Goal: Complete application form: Complete application form

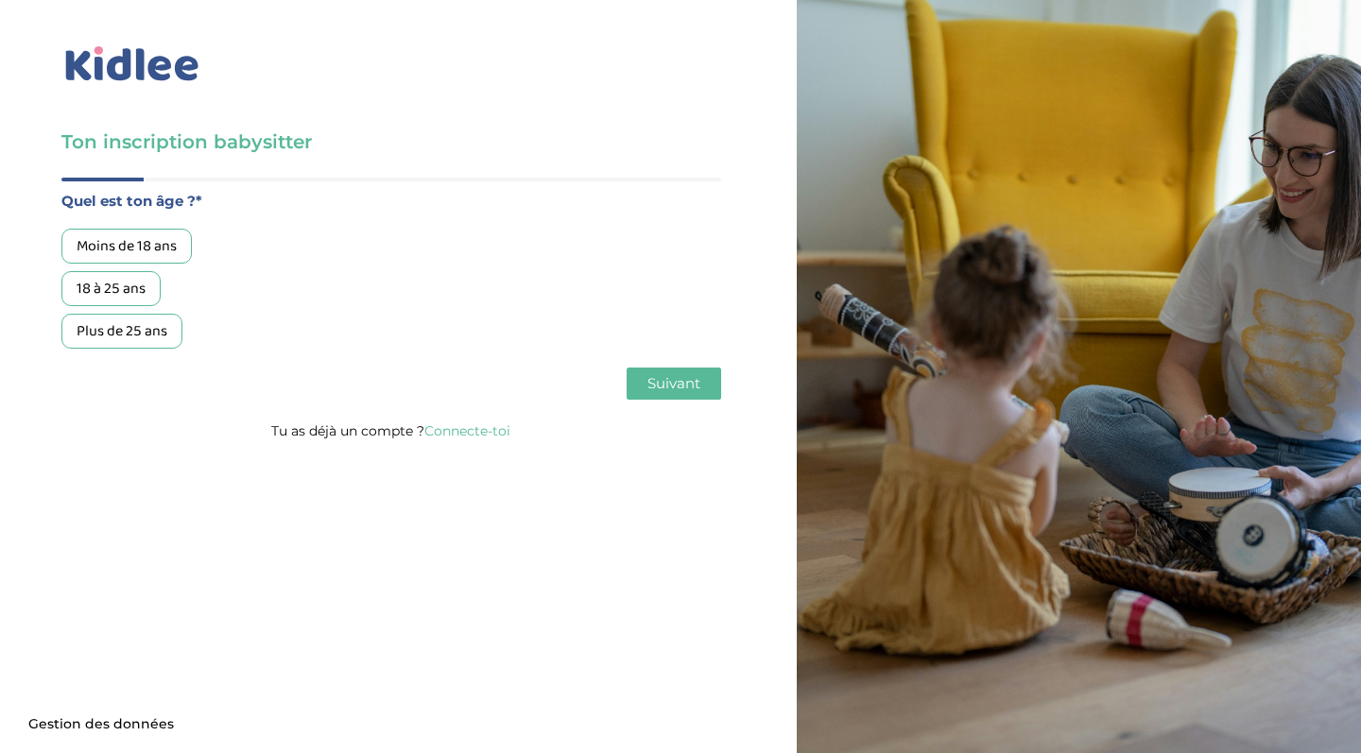
click at [133, 297] on div "18 à 25 ans" at bounding box center [110, 288] width 99 height 35
click at [677, 386] on span "Suivant" at bounding box center [674, 383] width 53 height 18
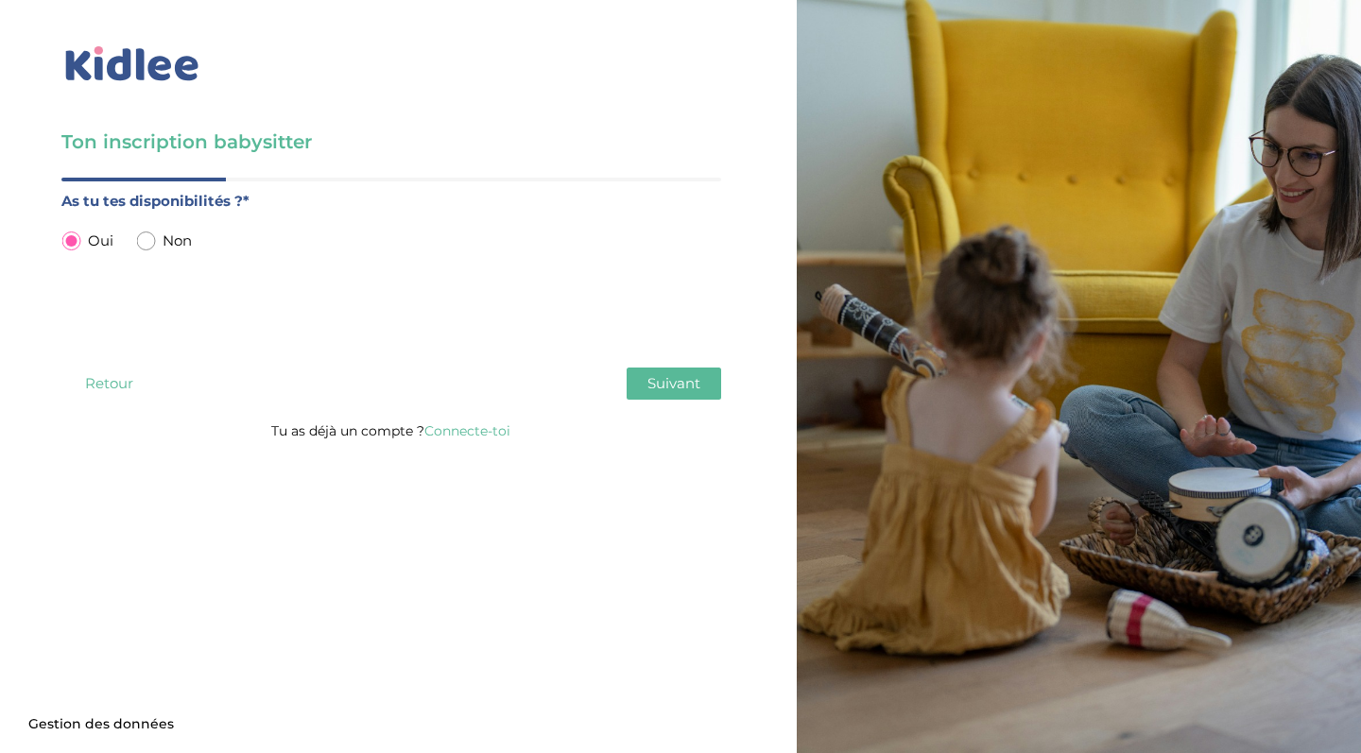
click at [691, 408] on div "Quel est ton âge ?* Moins de 18 ans 18 à 25 ans Plus de 25 ans As tu tes dispon…" at bounding box center [391, 298] width 660 height 241
click at [686, 383] on span "Suivant" at bounding box center [674, 383] width 53 height 18
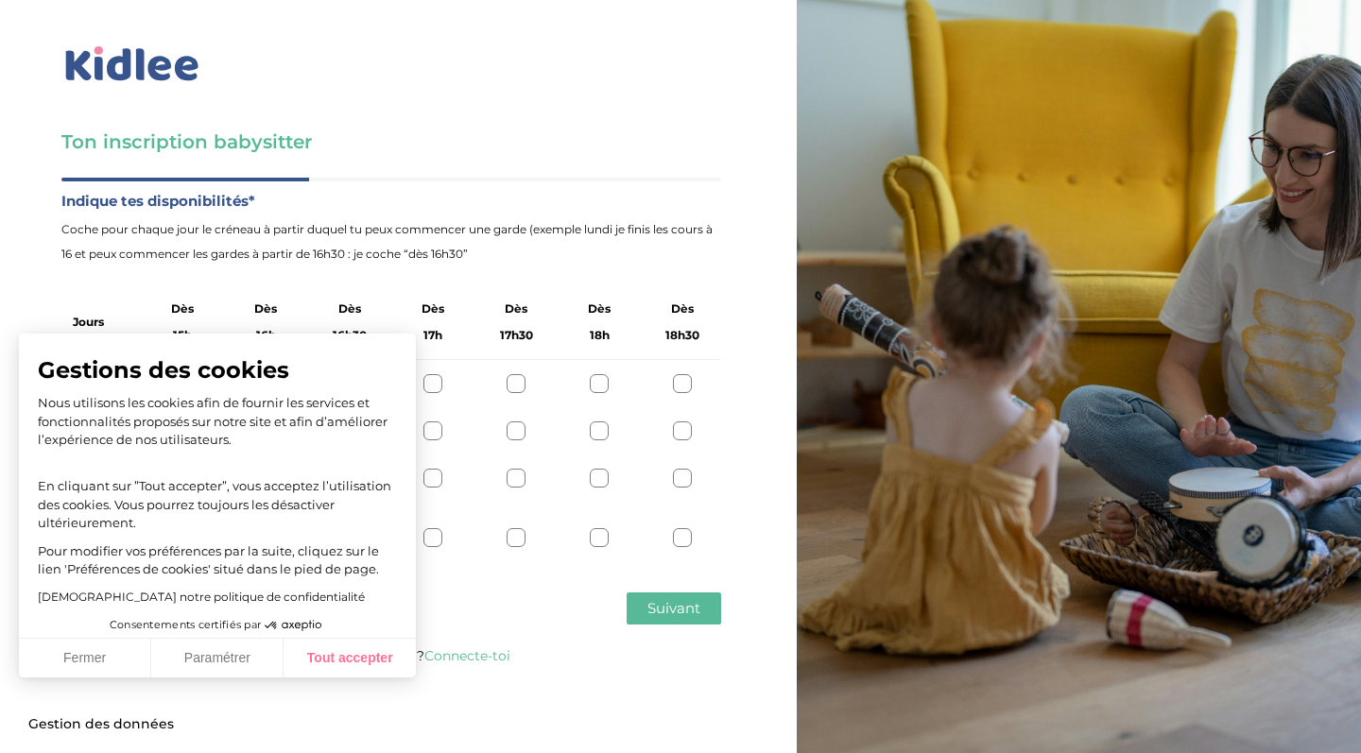
click at [346, 672] on button "Tout accepter" at bounding box center [350, 659] width 132 height 40
checkbox input "true"
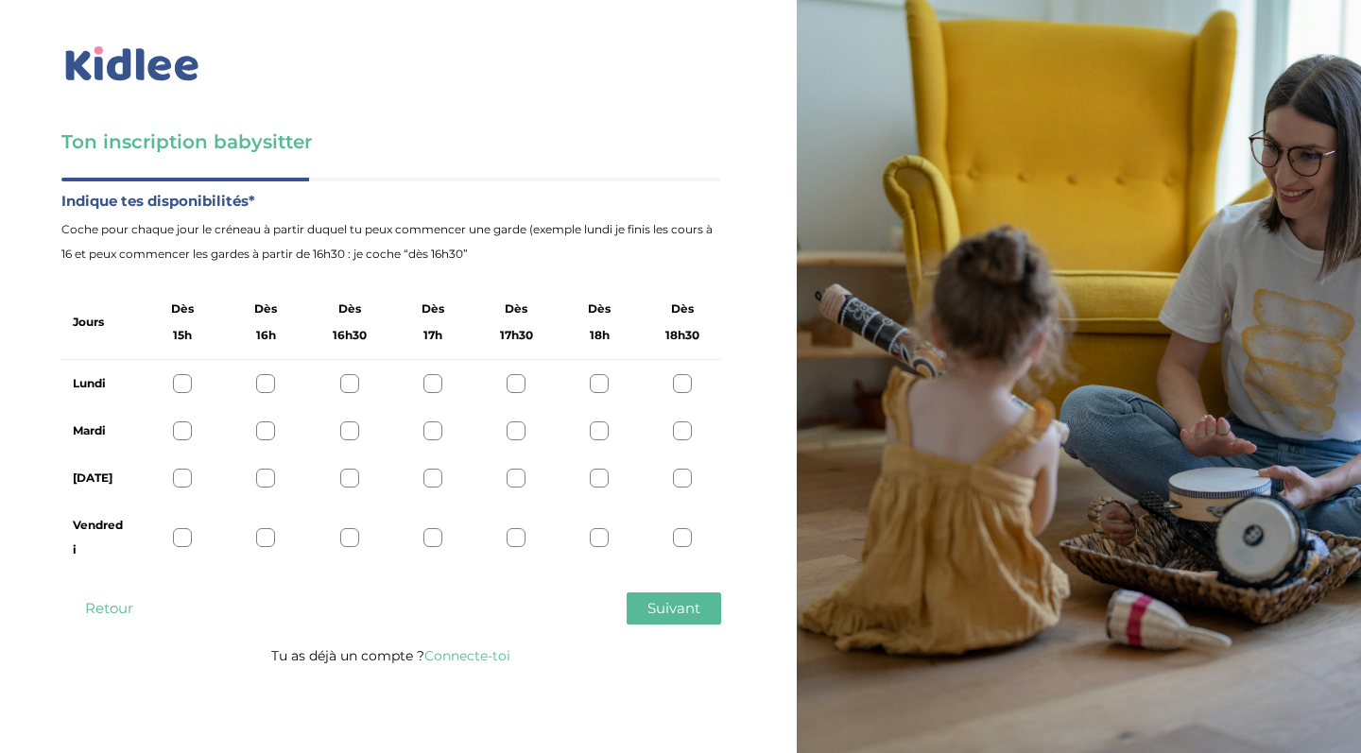
click at [599, 368] on div "Lundi" at bounding box center [391, 383] width 660 height 47
click at [597, 394] on div "Lundi" at bounding box center [391, 383] width 660 height 47
click at [597, 378] on div at bounding box center [599, 383] width 19 height 19
click at [593, 427] on div at bounding box center [599, 431] width 19 height 19
click at [188, 478] on div at bounding box center [182, 478] width 19 height 19
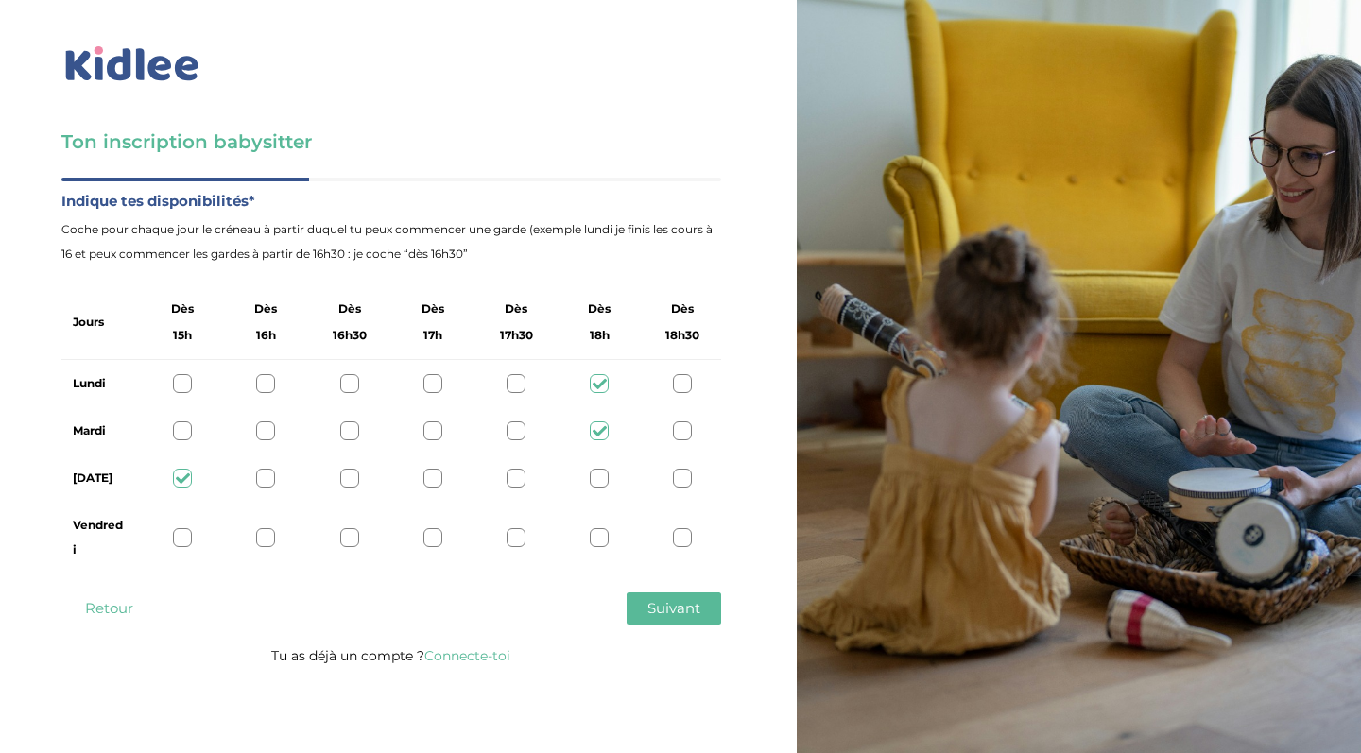
click at [355, 539] on div at bounding box center [349, 537] width 19 height 19
click at [683, 614] on span "Suivant" at bounding box center [674, 608] width 53 height 18
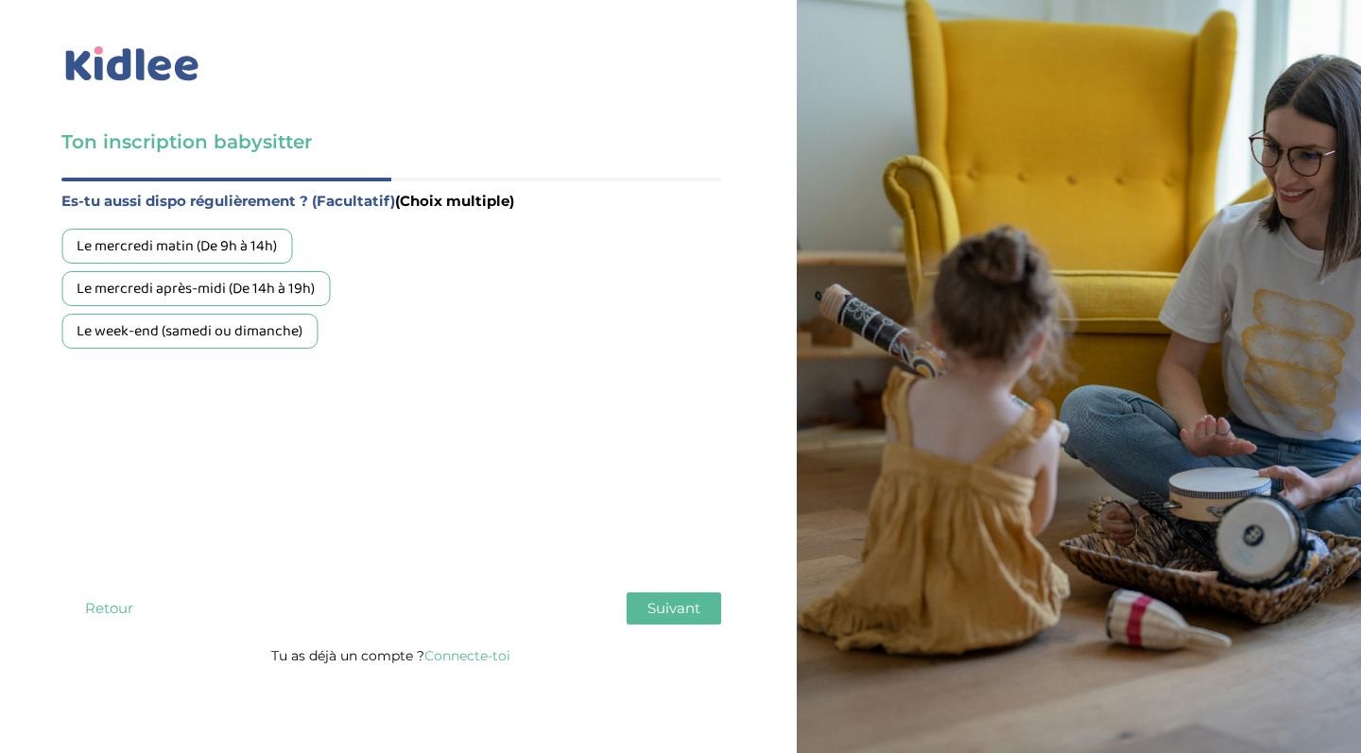
click at [284, 301] on div "Le mercredi après-midi (De 14h à 19h)" at bounding box center [195, 288] width 268 height 35
click at [297, 348] on div "Le week-end (samedi ou dimanche)" at bounding box center [189, 331] width 256 height 35
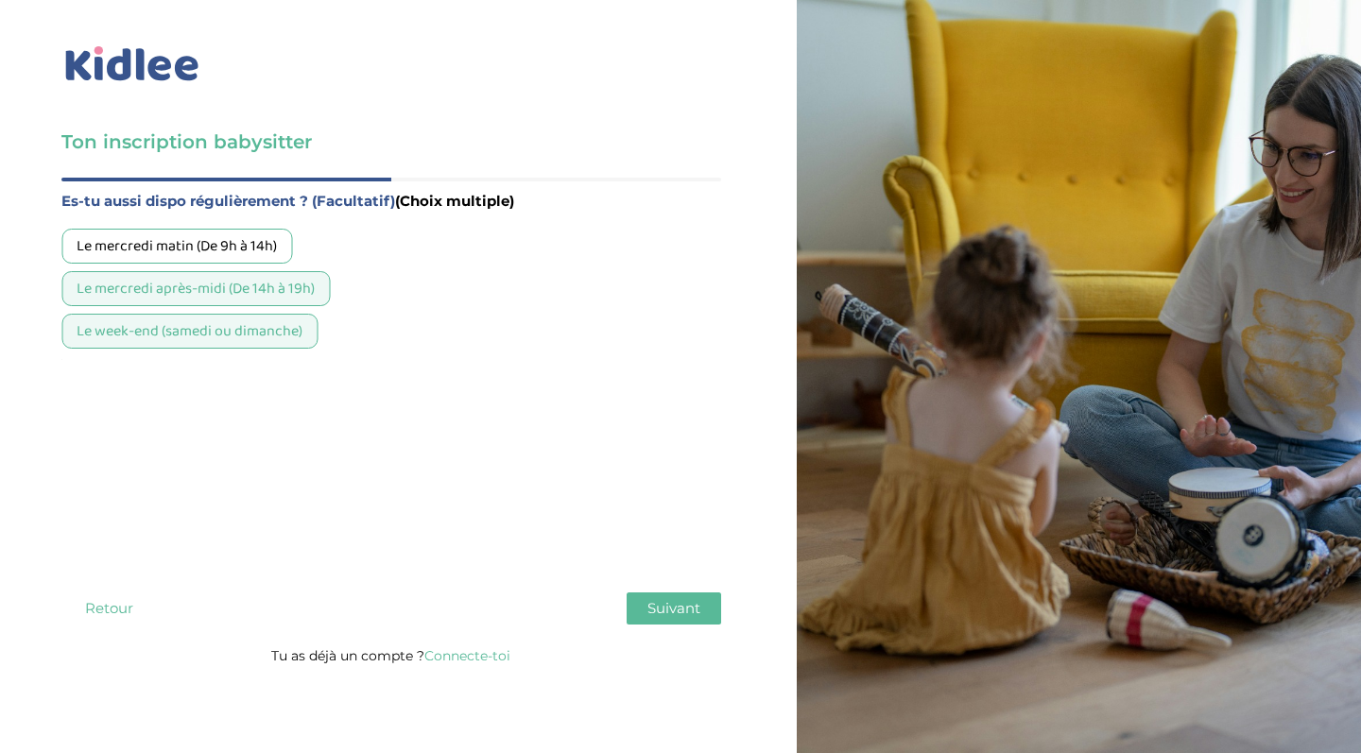
click at [674, 608] on span "Suivant" at bounding box center [674, 608] width 53 height 18
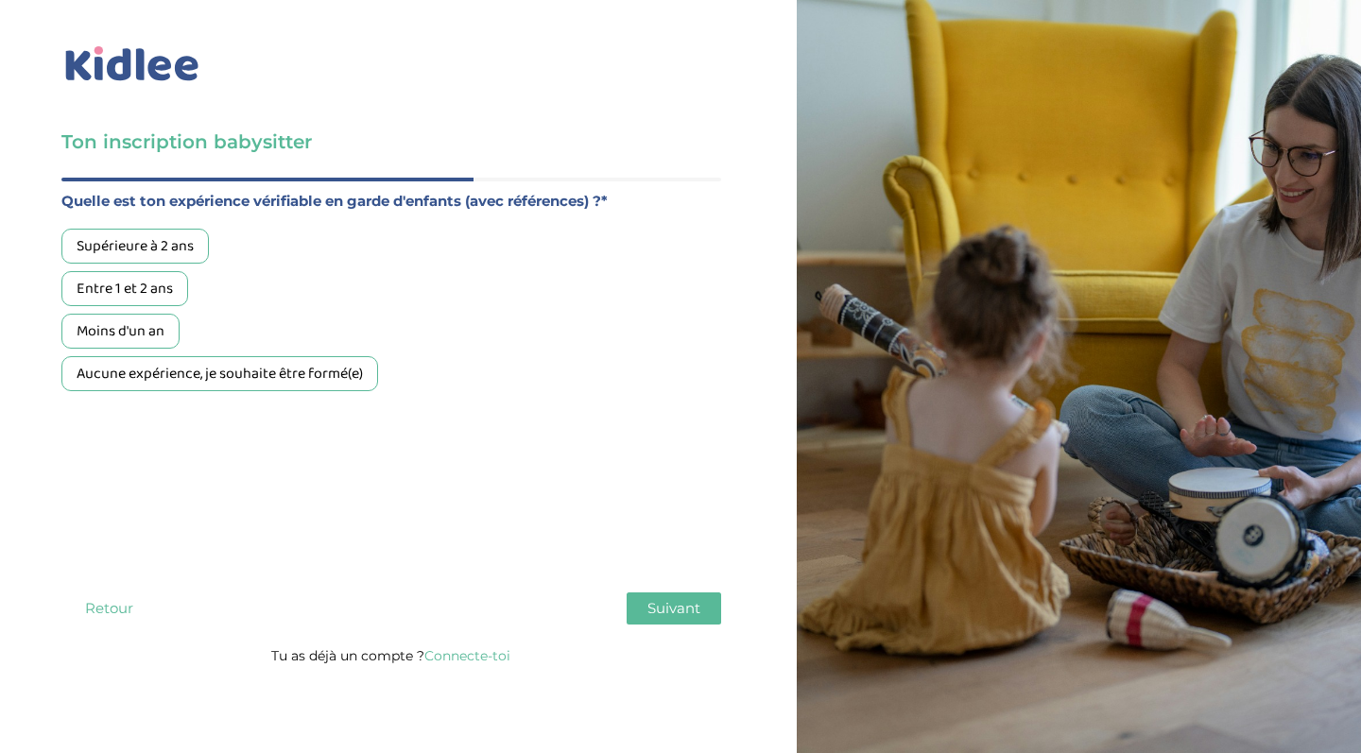
click at [152, 323] on div "Moins d'un an" at bounding box center [120, 331] width 118 height 35
click at [154, 298] on div "Entre 1 et 2 ans" at bounding box center [124, 288] width 127 height 35
click at [645, 608] on button "Suivant" at bounding box center [674, 609] width 95 height 32
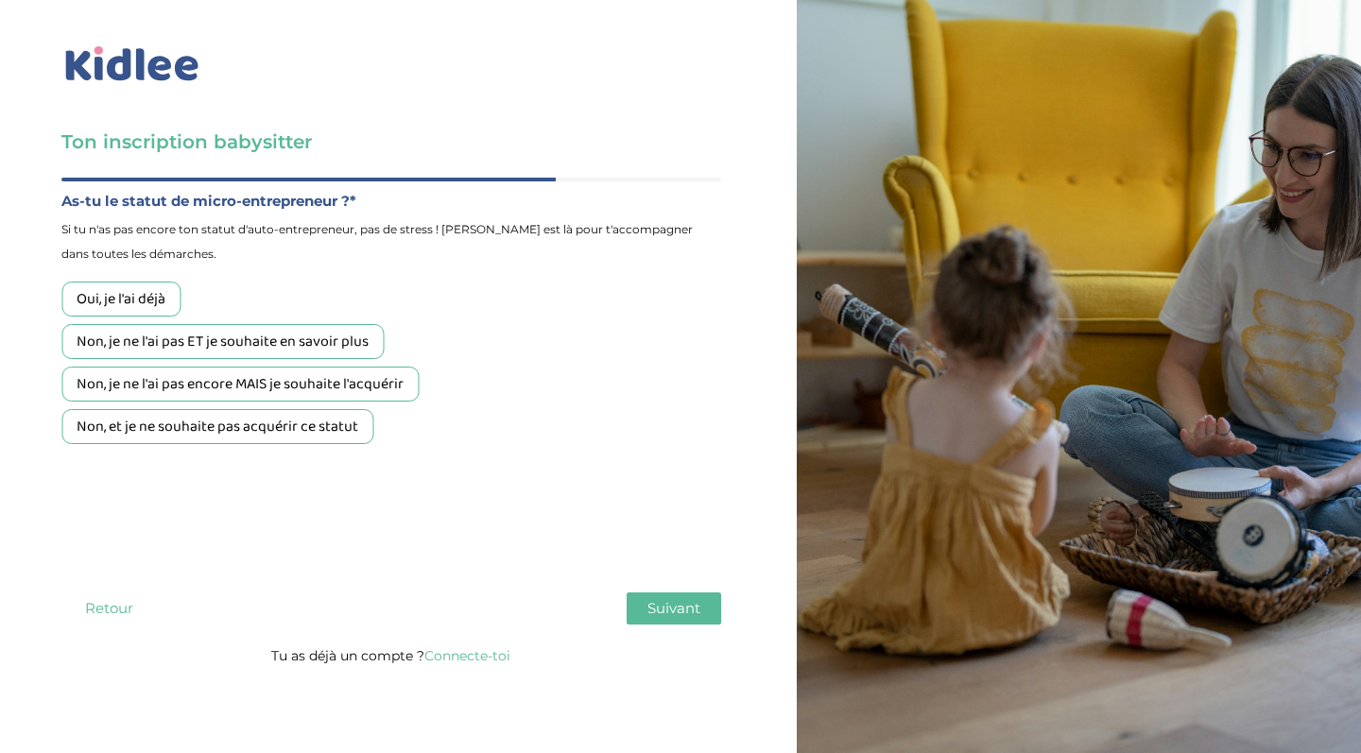
click at [163, 423] on div "Non, et je ne souhaite pas acquérir ce statut" at bounding box center [217, 426] width 312 height 35
click at [640, 612] on button "Suivant" at bounding box center [674, 609] width 95 height 32
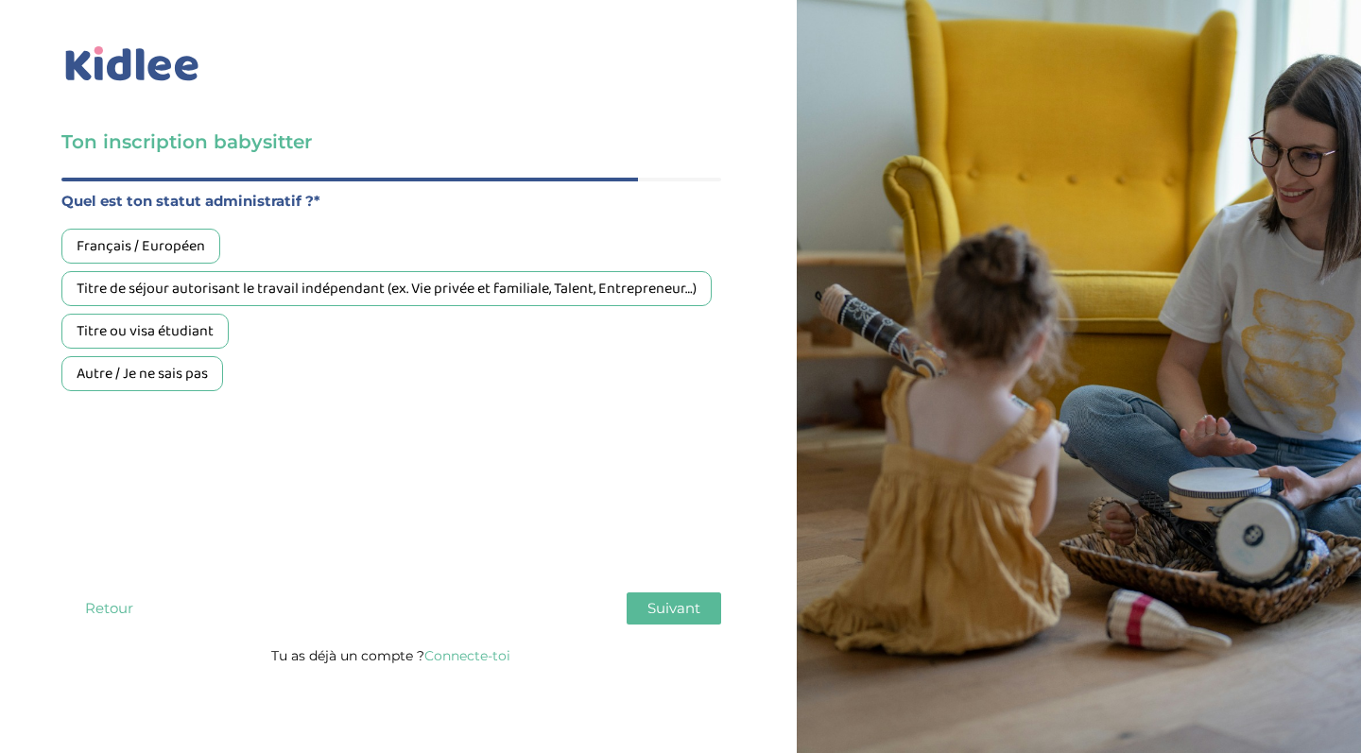
click at [123, 247] on div "Français / Européen" at bounding box center [140, 246] width 159 height 35
click at [682, 612] on span "Suivant" at bounding box center [674, 608] width 53 height 18
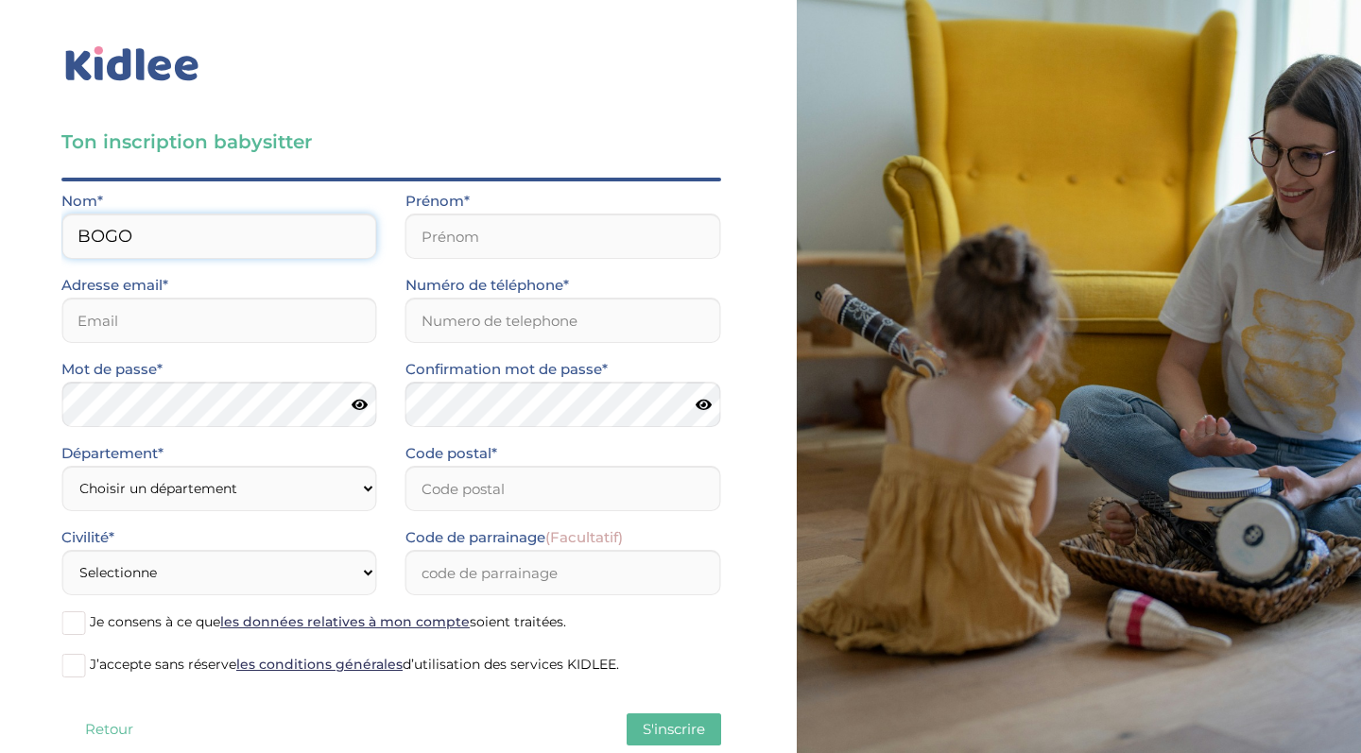
type input "BOGO"
type input "K"
type input "Luna"
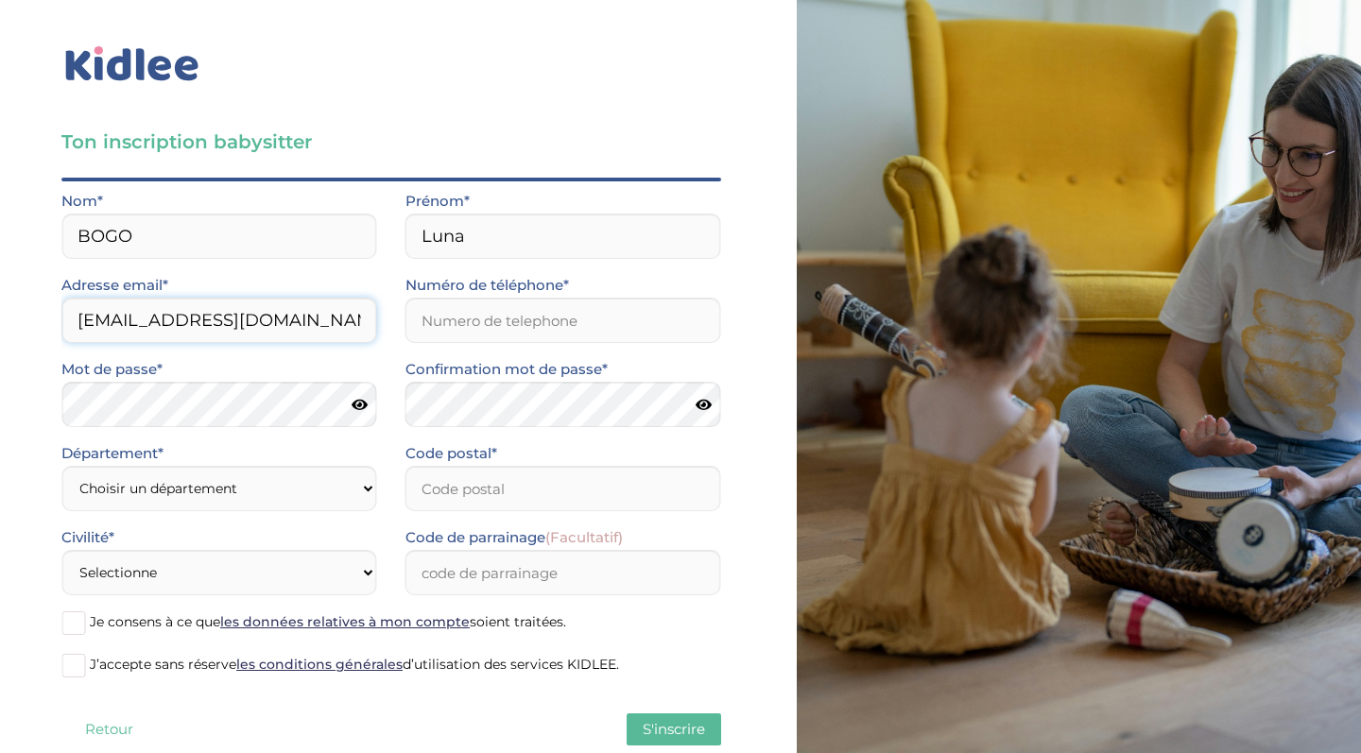
type input "[EMAIL_ADDRESS][DOMAIN_NAME]"
type input "0776642314"
select select "94"
click at [430, 496] on input "Code postal*" at bounding box center [564, 488] width 316 height 45
type input "94000"
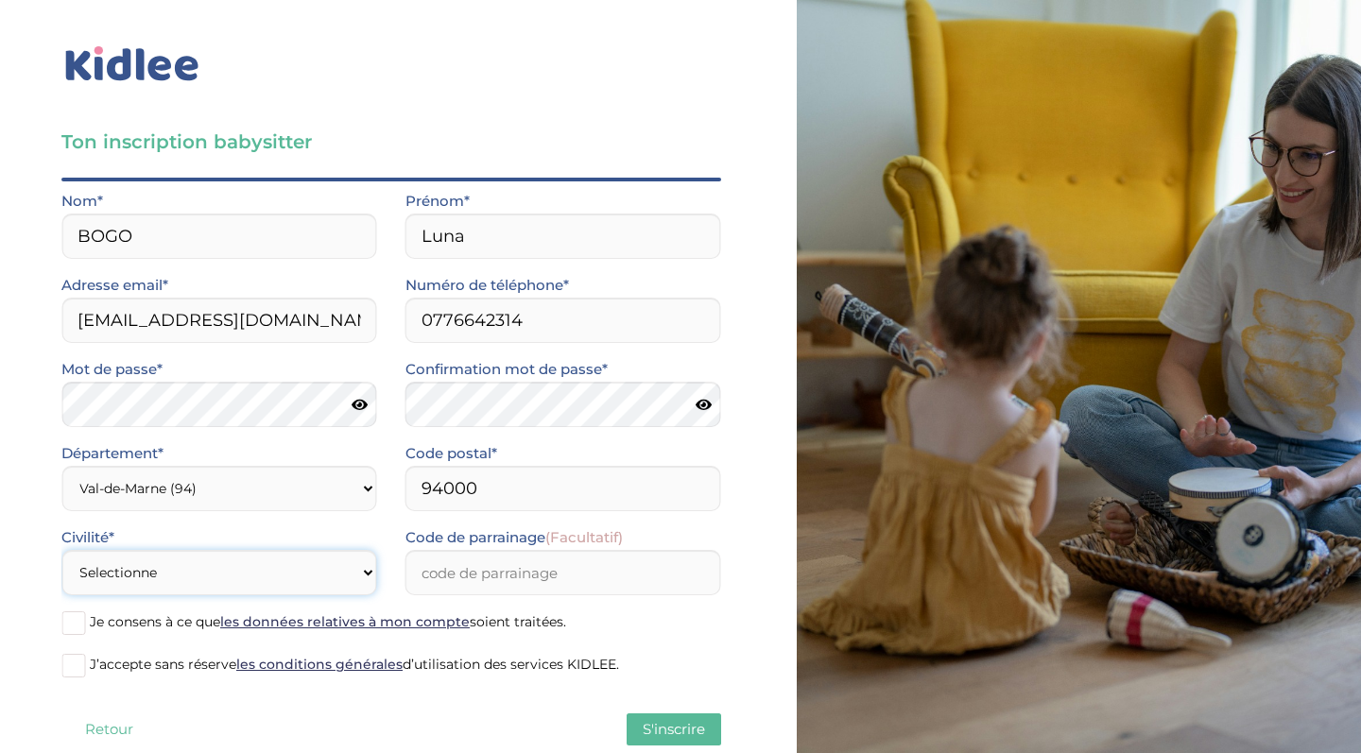
select select "1"
click at [488, 575] on input "Code de parrainage (Facultatif)" at bounding box center [564, 572] width 316 height 45
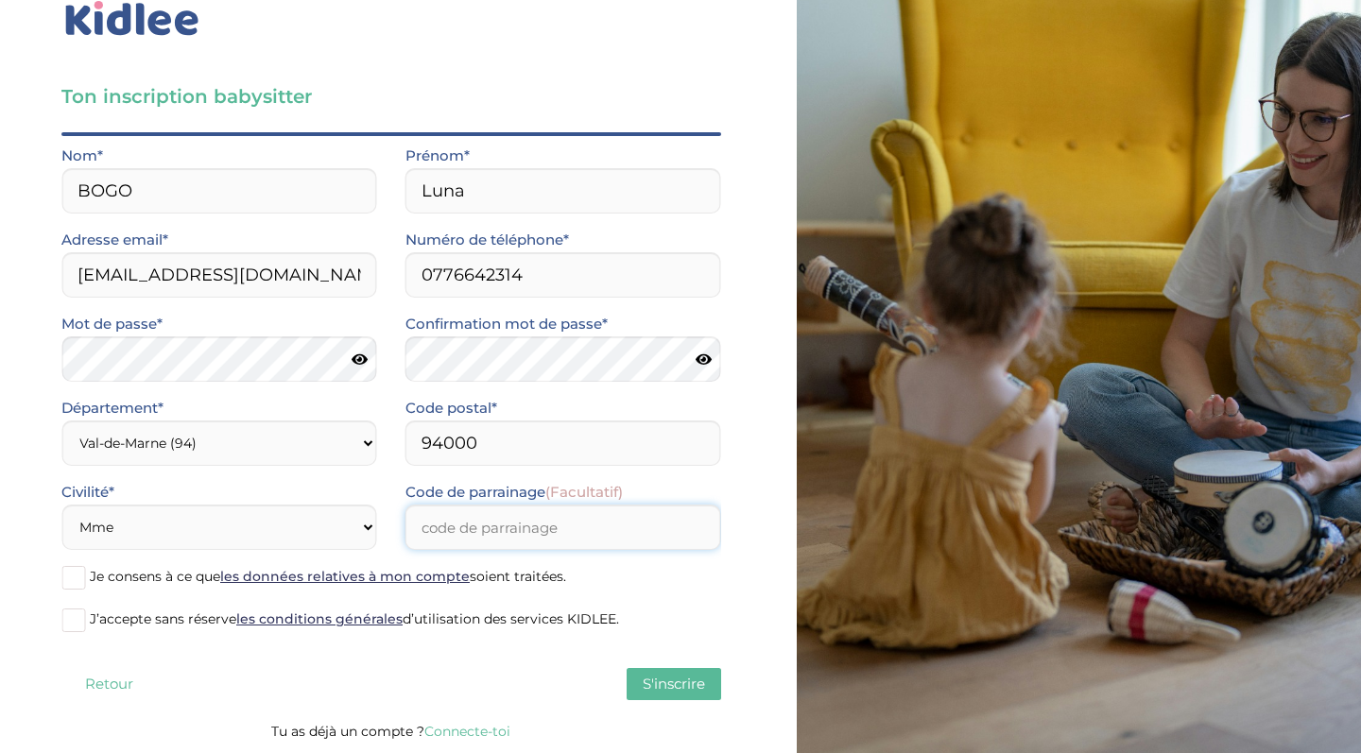
scroll to position [45, 0]
click at [138, 580] on span "Je consens à ce que les données relatives à mon compte soient traitées." at bounding box center [328, 576] width 476 height 17
click at [0, 0] on input "Je consens à ce que les données relatives à mon compte soient traitées." at bounding box center [0, 0] width 0 height 0
click at [138, 626] on span "J’accepte sans réserve les conditions générales d’utilisation des services KIDL…" at bounding box center [354, 619] width 529 height 17
click at [0, 0] on input "J’accepte sans réserve les conditions générales d’utilisation des services KIDL…" at bounding box center [0, 0] width 0 height 0
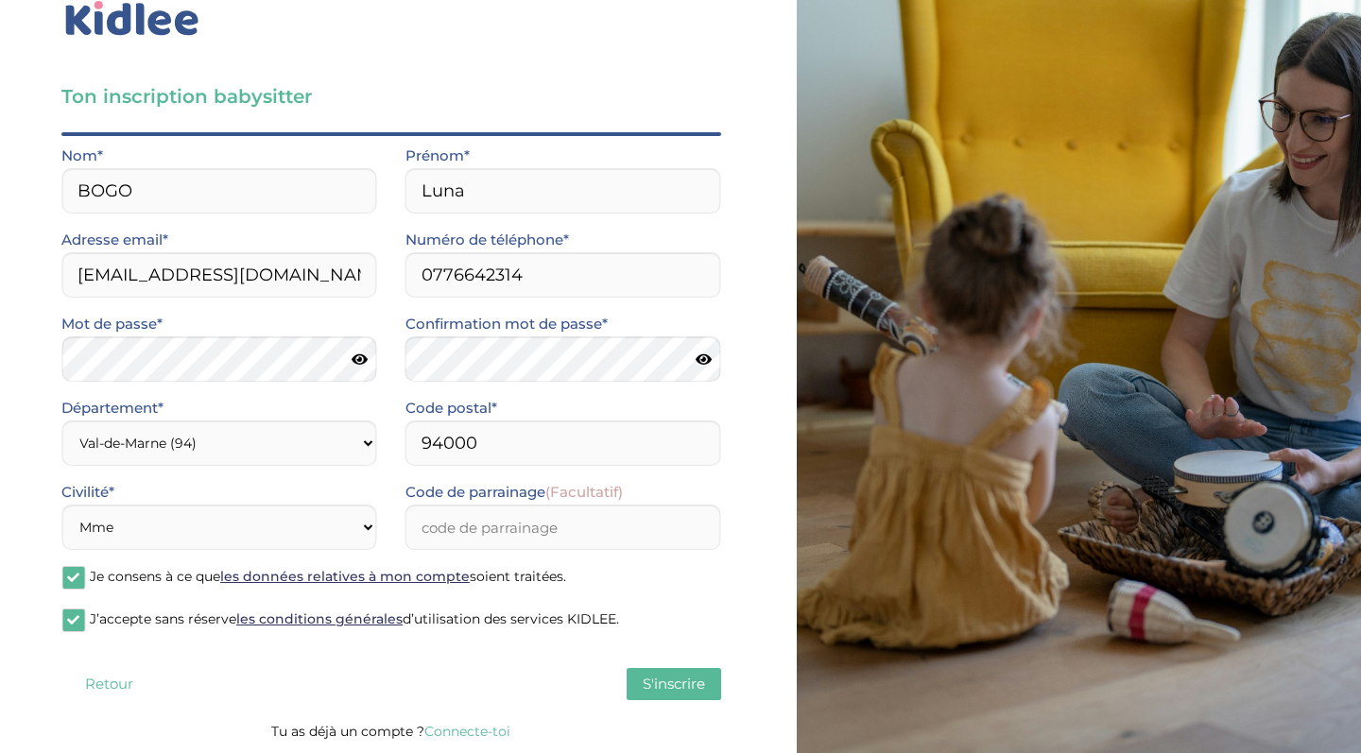
click at [688, 669] on button "S'inscrire" at bounding box center [674, 684] width 95 height 32
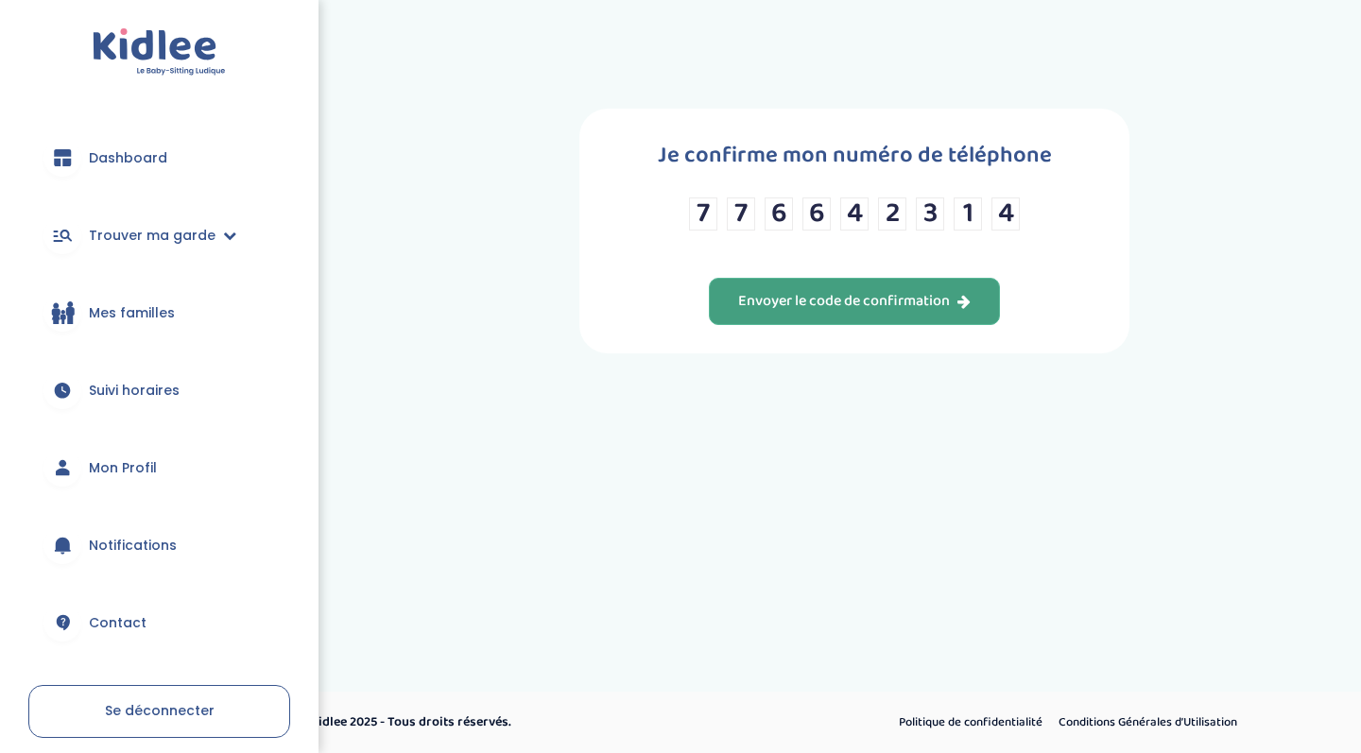
click at [779, 313] on div "Envoyer le code de confirmation" at bounding box center [854, 302] width 233 height 22
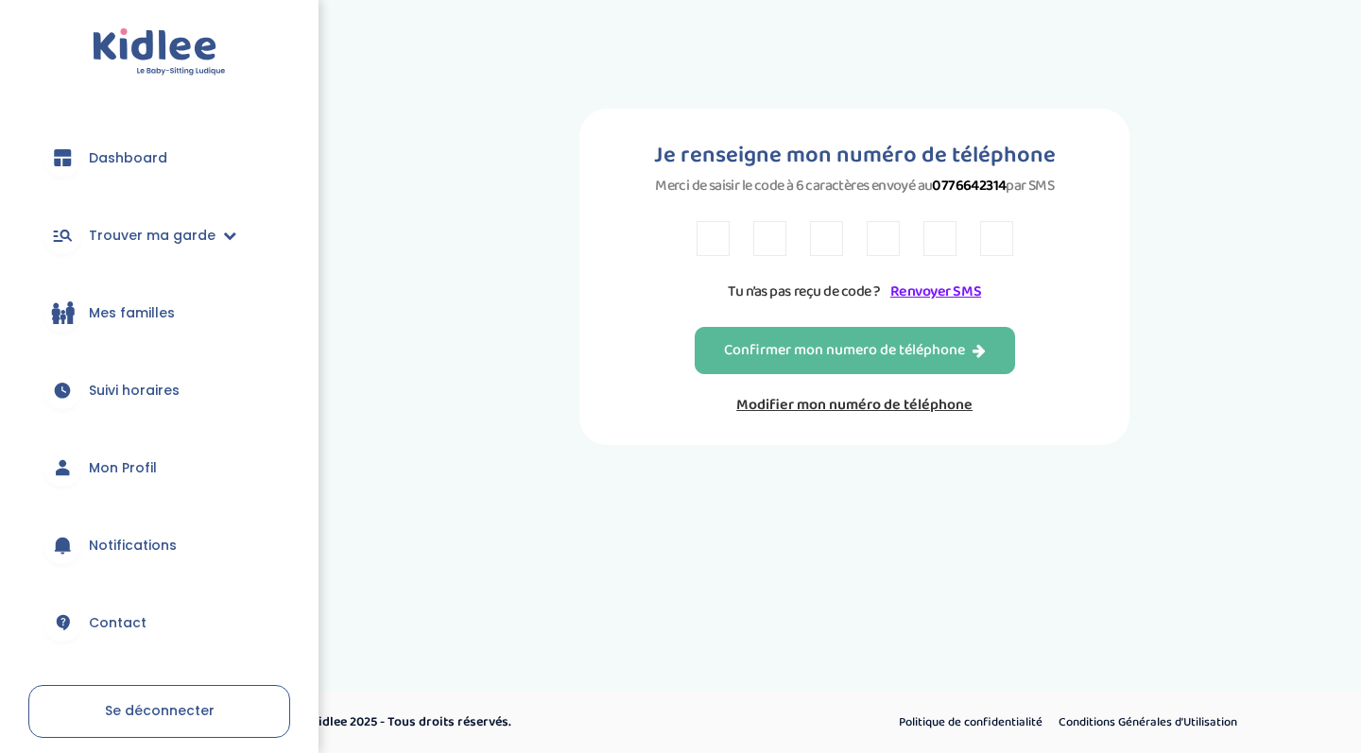
click at [702, 246] on input "text" at bounding box center [713, 238] width 33 height 35
type input "N"
type input "2"
type input "J"
type input "4"
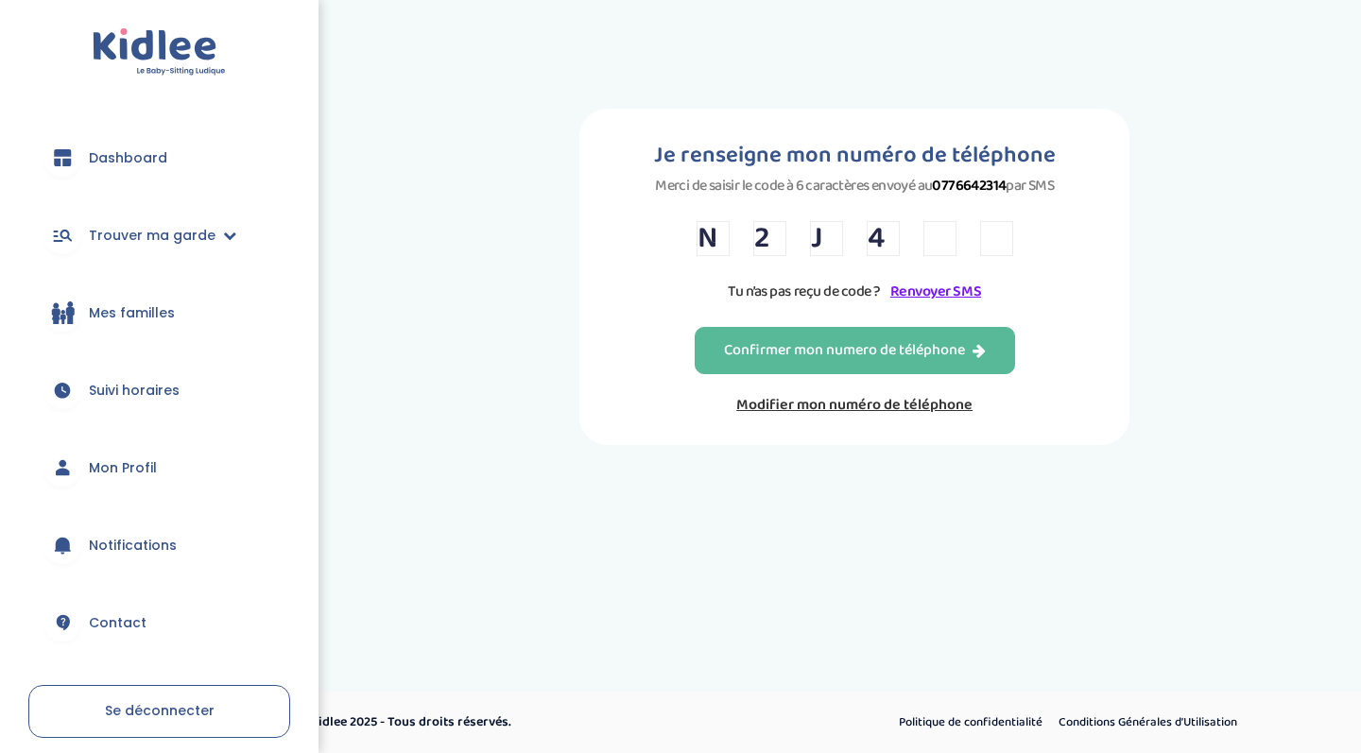
type input "7"
type input "Z"
type input "4"
type input "Y"
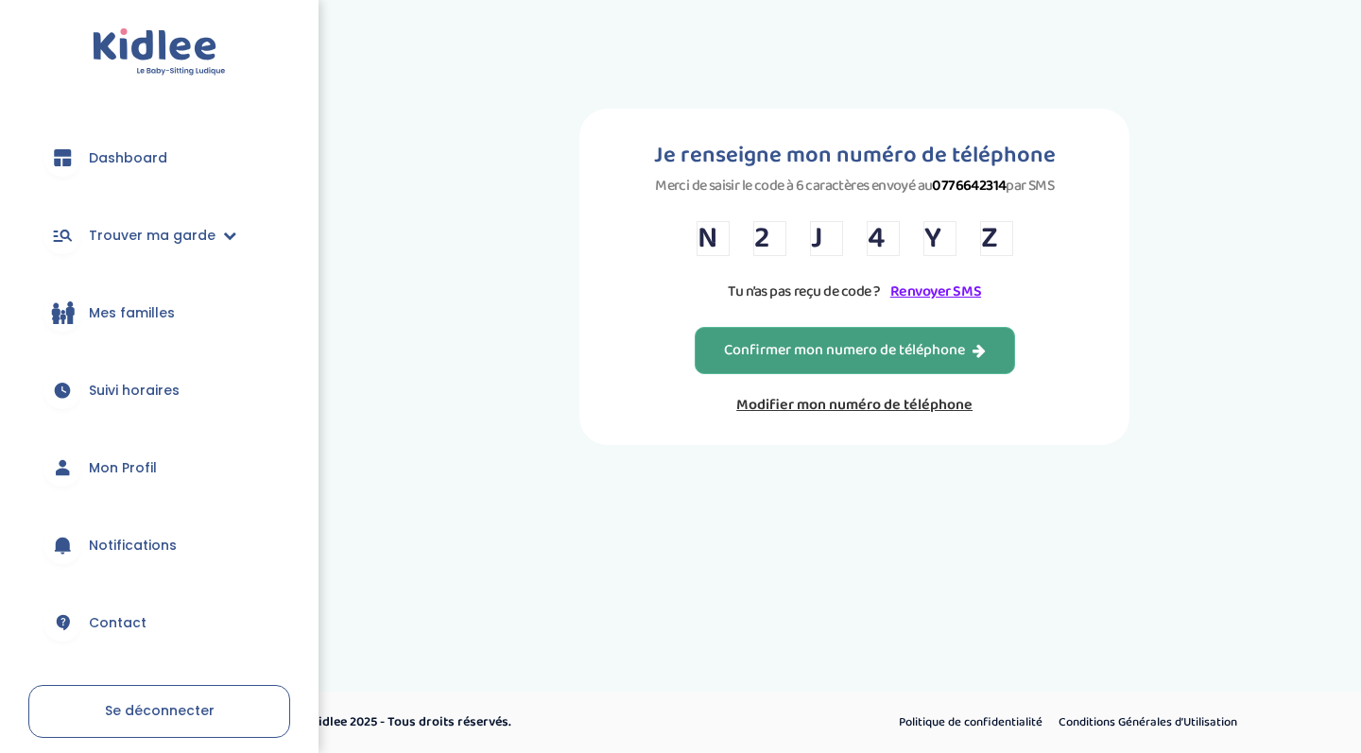
type input "Z"
click at [831, 359] on div "Confirmer mon numero de téléphone" at bounding box center [855, 351] width 262 height 22
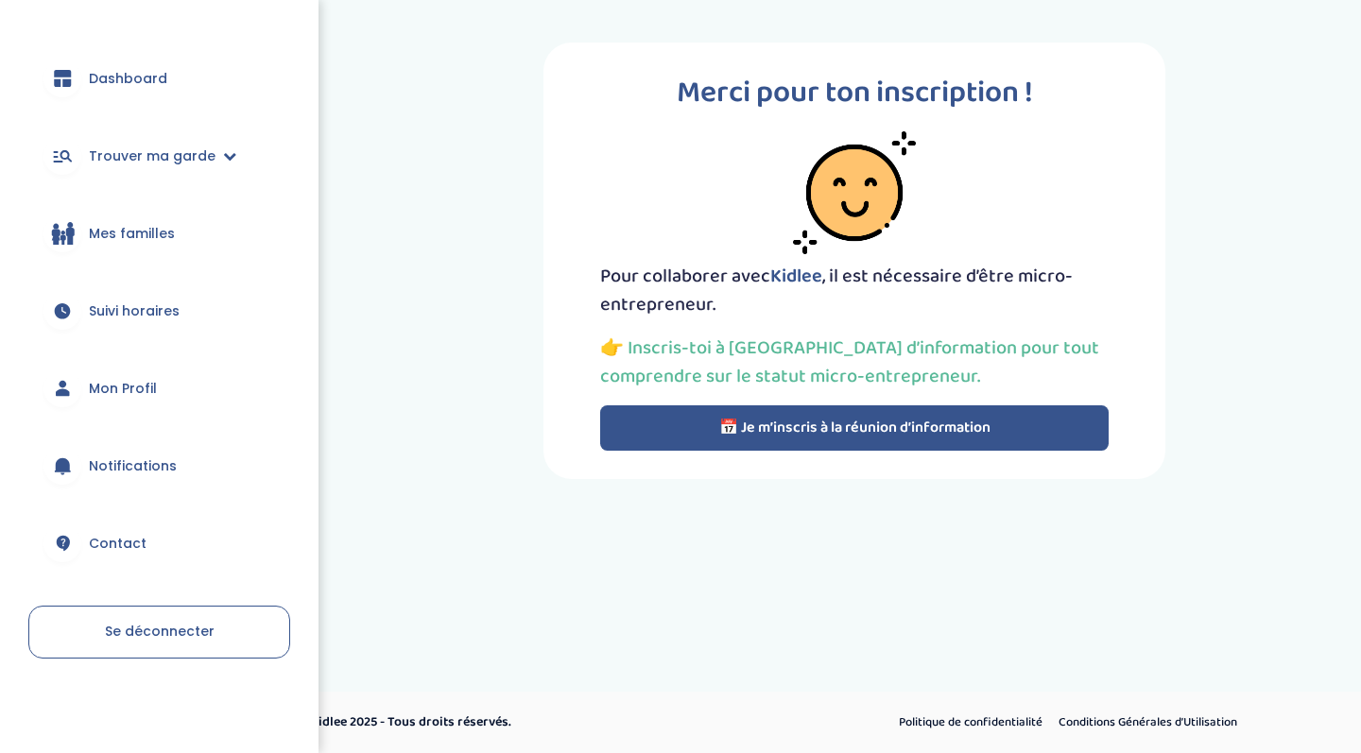
scroll to position [79, 0]
click at [153, 159] on span "Trouver ma garde" at bounding box center [152, 157] width 127 height 20
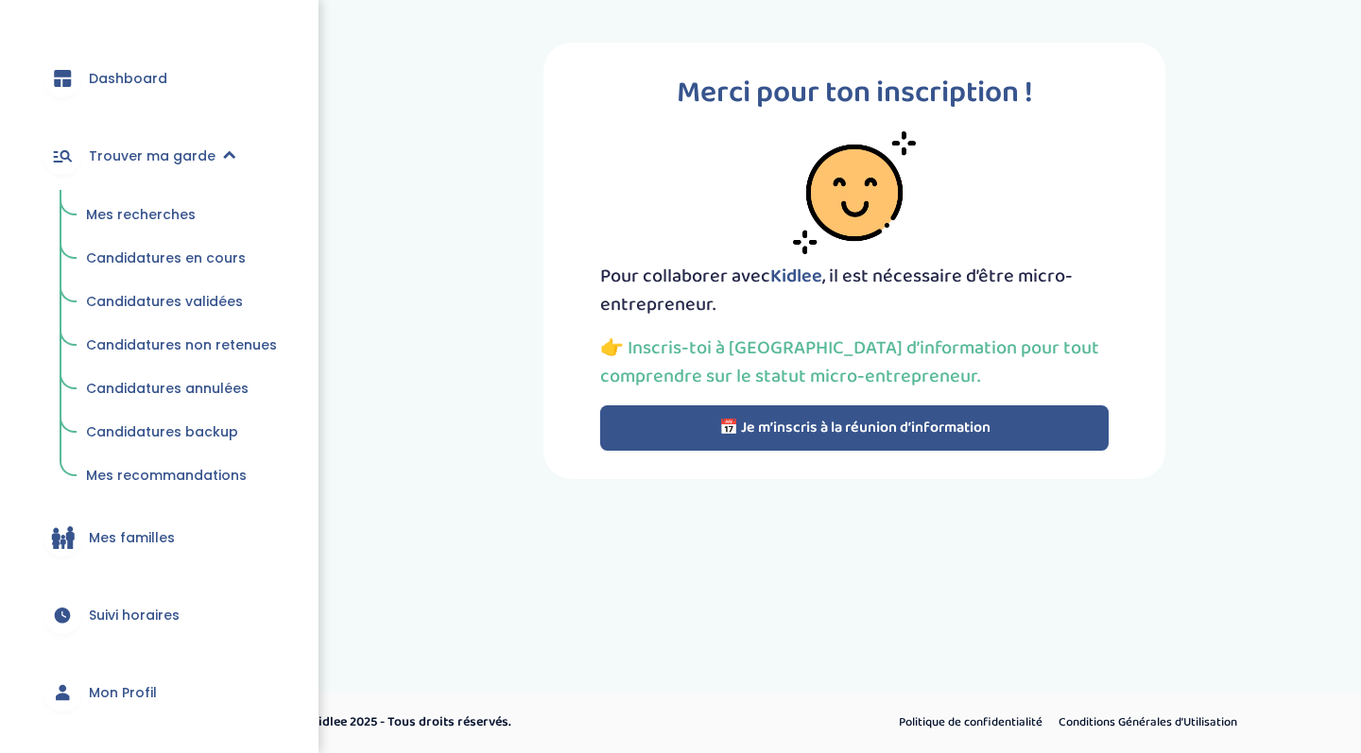
click at [148, 205] on link "Mes recherches" at bounding box center [181, 216] width 217 height 36
